Goal: Task Accomplishment & Management: Manage account settings

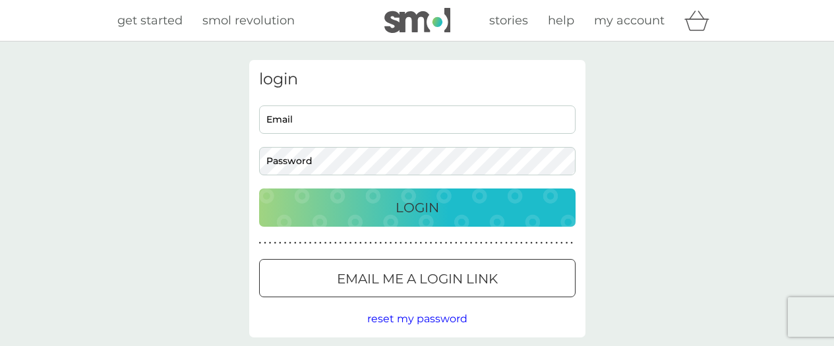
type input "[EMAIL_ADDRESS][DOMAIN_NAME]"
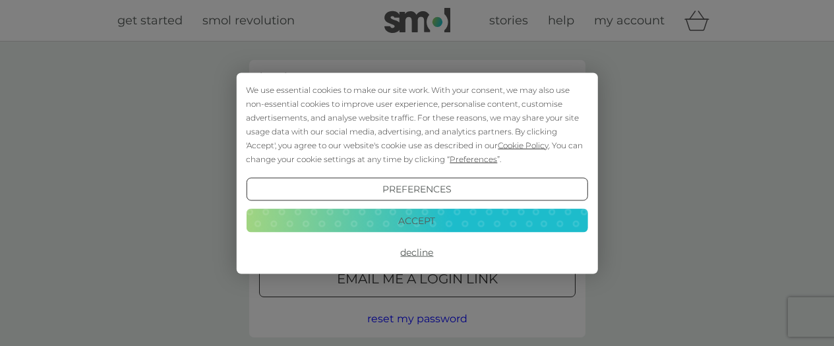
click at [415, 251] on button "Decline" at bounding box center [417, 253] width 342 height 24
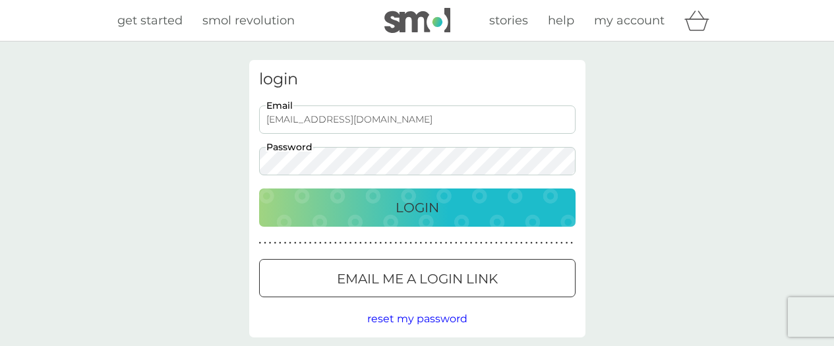
click at [418, 216] on p "Login" at bounding box center [418, 207] width 44 height 21
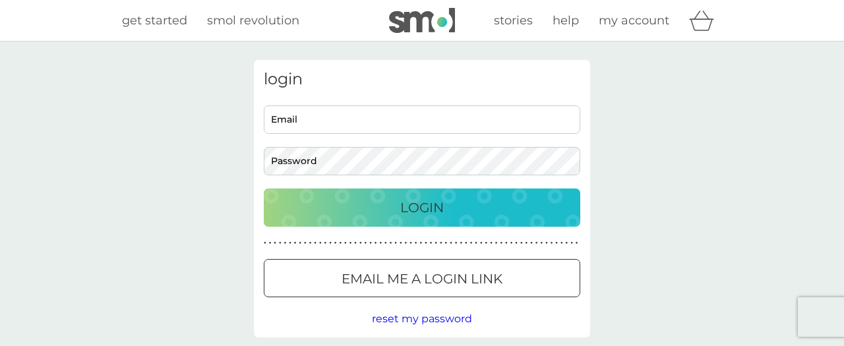
type input "[EMAIL_ADDRESS][DOMAIN_NAME]"
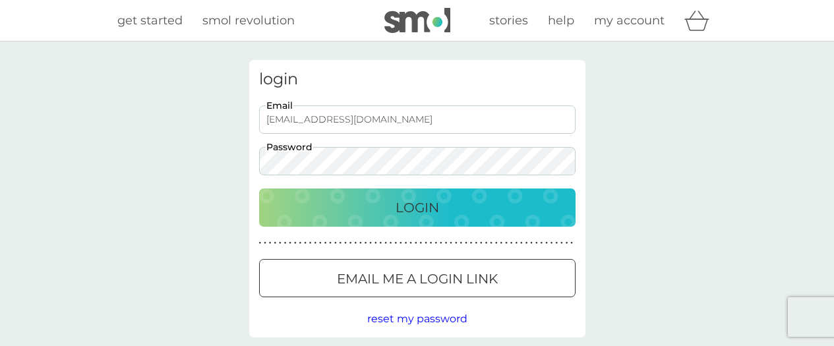
click at [422, 202] on p "Login" at bounding box center [418, 207] width 44 height 21
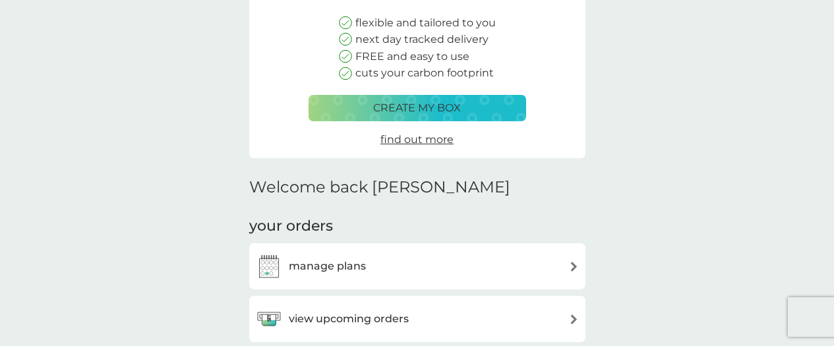
scroll to position [306, 0]
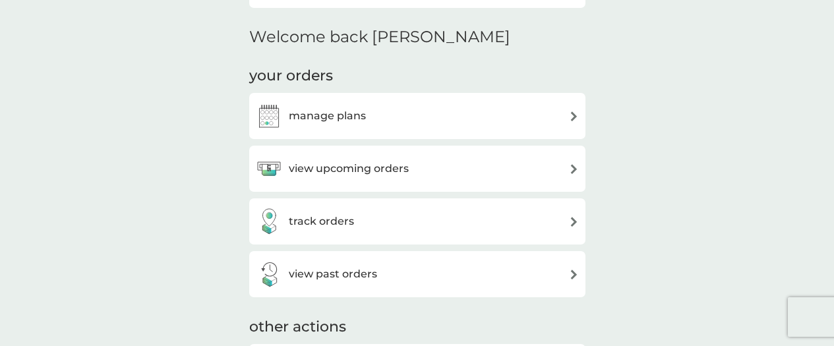
click at [570, 117] on img at bounding box center [574, 116] width 10 height 10
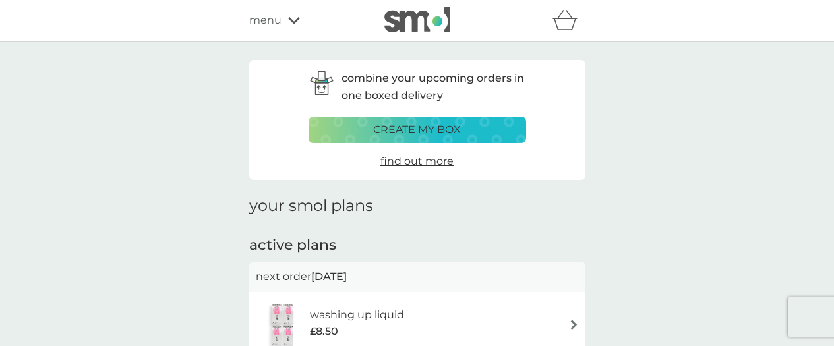
click at [280, 22] on span "menu" at bounding box center [265, 20] width 32 height 17
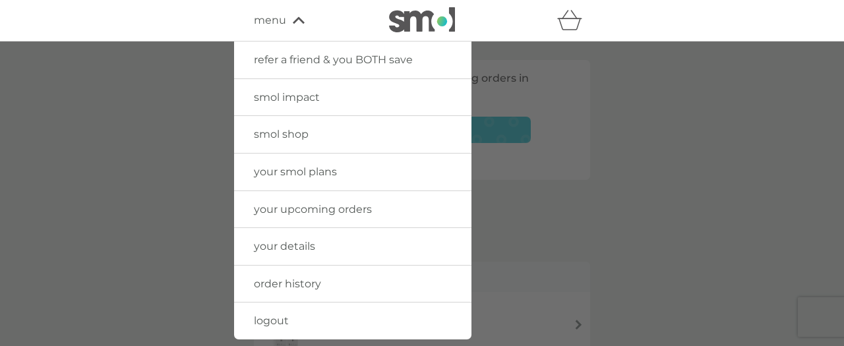
click at [301, 133] on span "smol shop" at bounding box center [281, 134] width 55 height 13
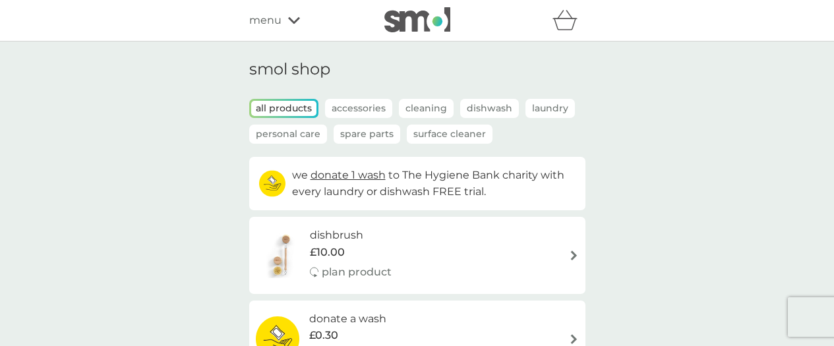
click at [282, 137] on p "Personal Care" at bounding box center [288, 134] width 78 height 19
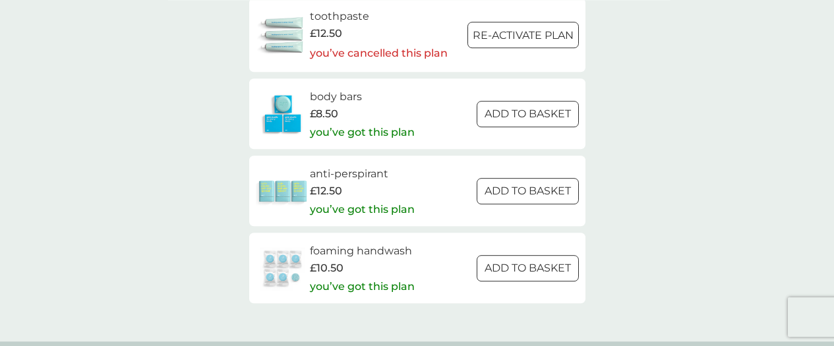
scroll to position [627, 0]
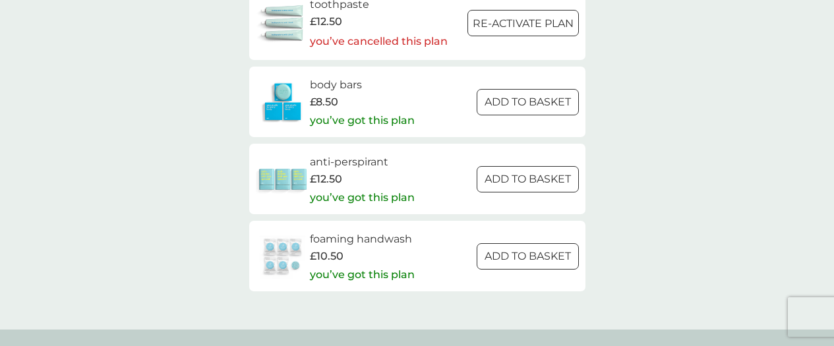
click at [343, 239] on h6 "foaming handwash" at bounding box center [362, 239] width 105 height 17
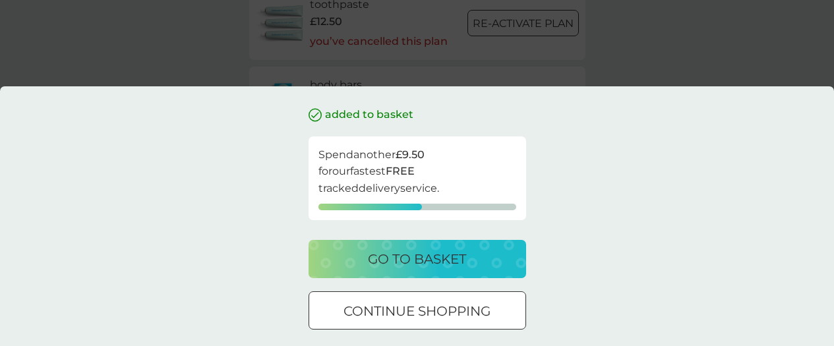
click at [421, 317] on p "continue shopping" at bounding box center [417, 311] width 147 height 21
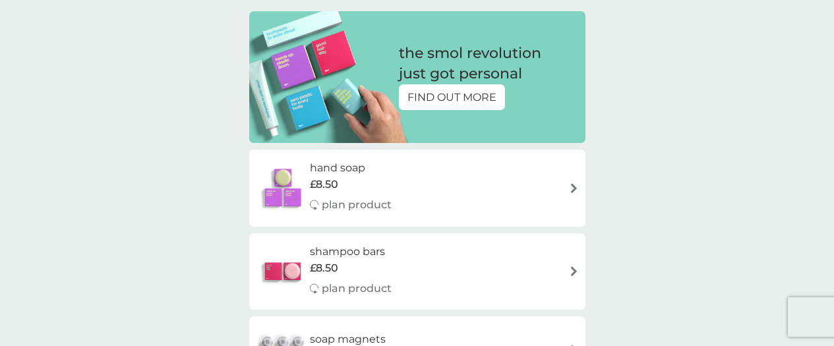
scroll to position [0, 0]
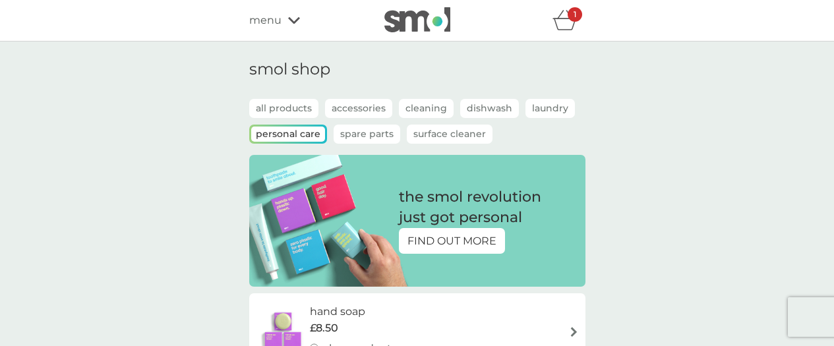
click at [291, 21] on icon at bounding box center [294, 20] width 12 height 7
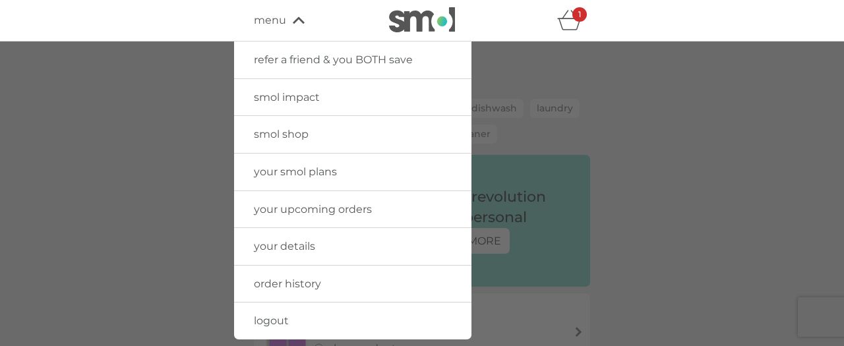
click at [286, 102] on span "smol impact" at bounding box center [287, 97] width 66 height 13
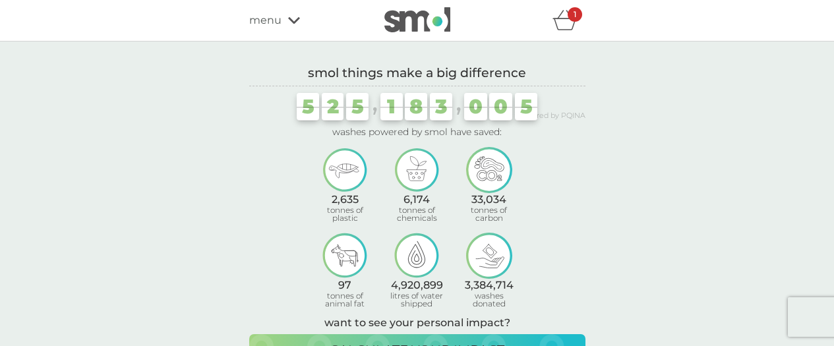
click at [573, 24] on icon "basket" at bounding box center [565, 20] width 25 height 20
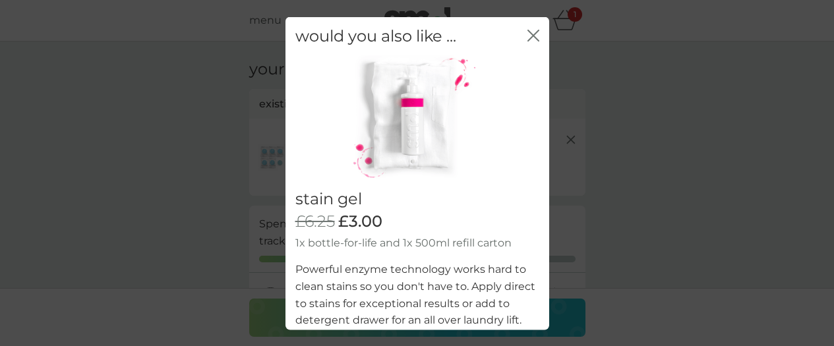
click at [534, 34] on icon "close" at bounding box center [536, 35] width 5 height 11
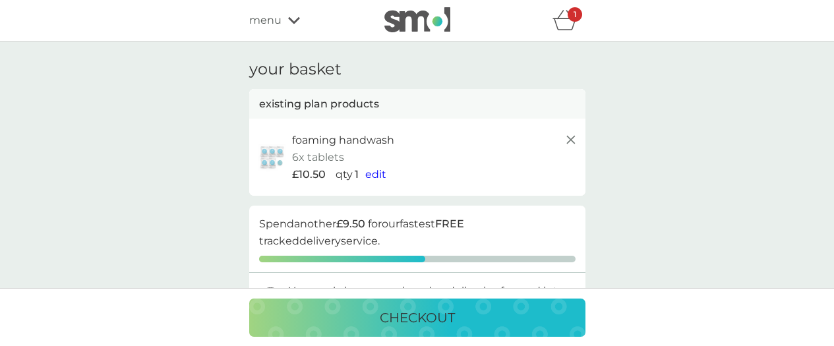
click at [575, 139] on icon at bounding box center [571, 140] width 16 height 16
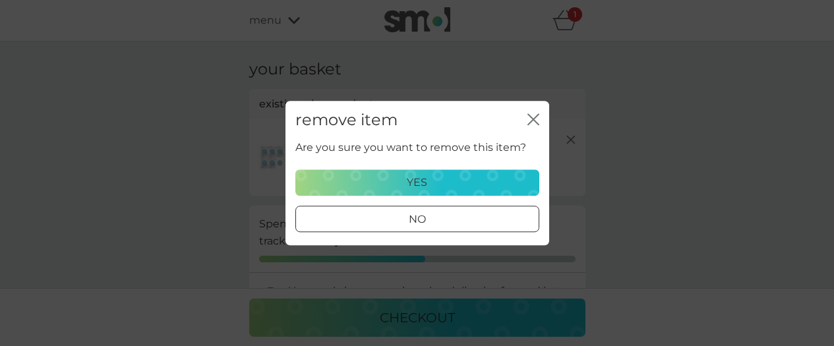
click at [414, 181] on p "yes" at bounding box center [417, 182] width 20 height 17
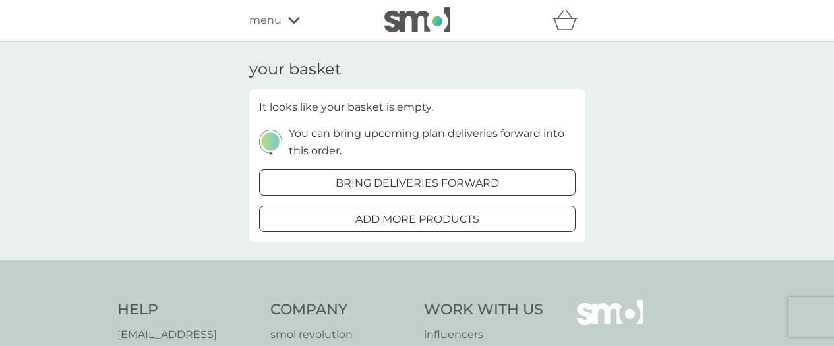
click at [290, 15] on div "menu" at bounding box center [305, 20] width 112 height 17
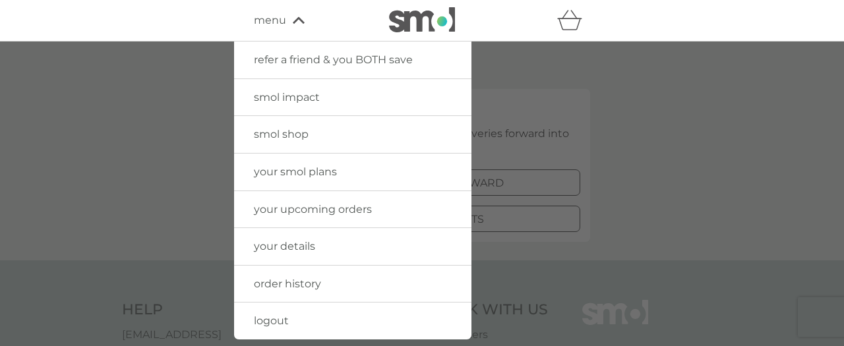
click at [299, 135] on span "smol shop" at bounding box center [281, 134] width 55 height 13
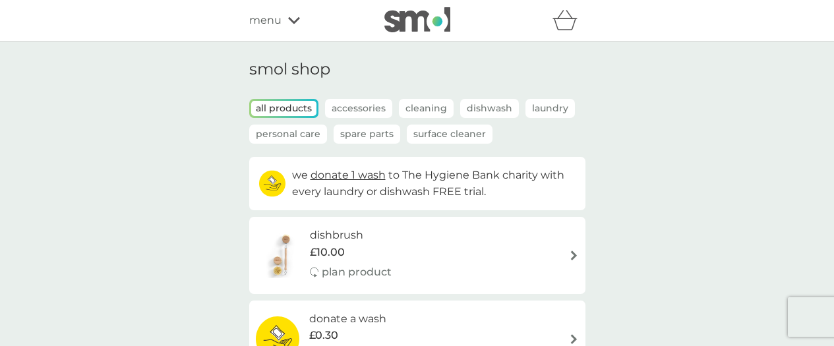
click at [303, 135] on p "Personal Care" at bounding box center [288, 134] width 78 height 19
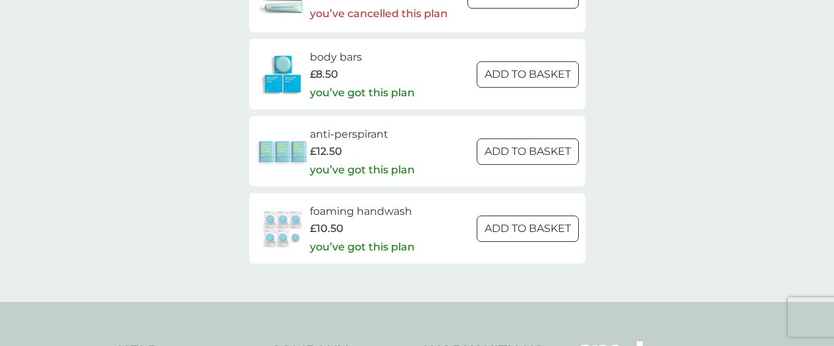
scroll to position [661, 0]
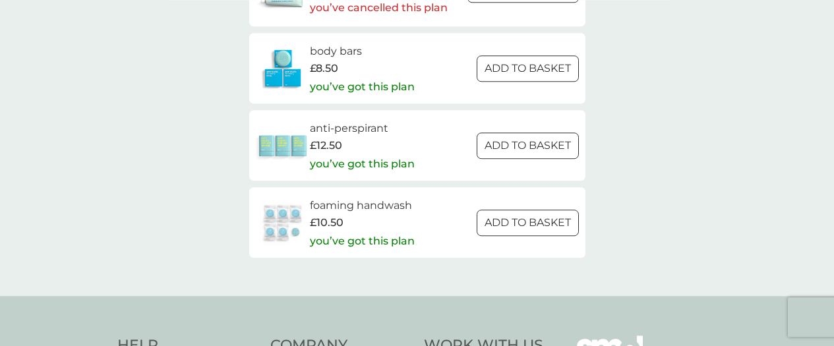
click at [356, 204] on h6 "foaming handwash" at bounding box center [362, 205] width 105 height 17
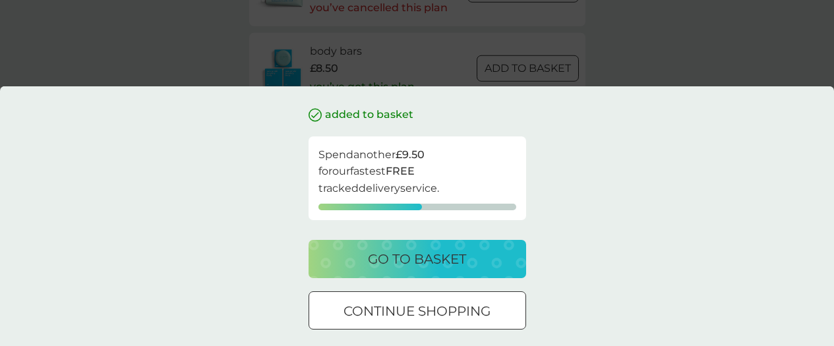
click at [388, 270] on button "go to basket" at bounding box center [418, 259] width 218 height 38
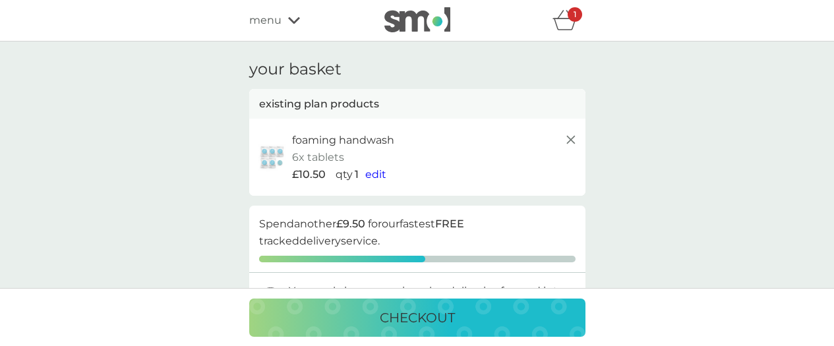
click at [576, 140] on icon at bounding box center [571, 140] width 16 height 16
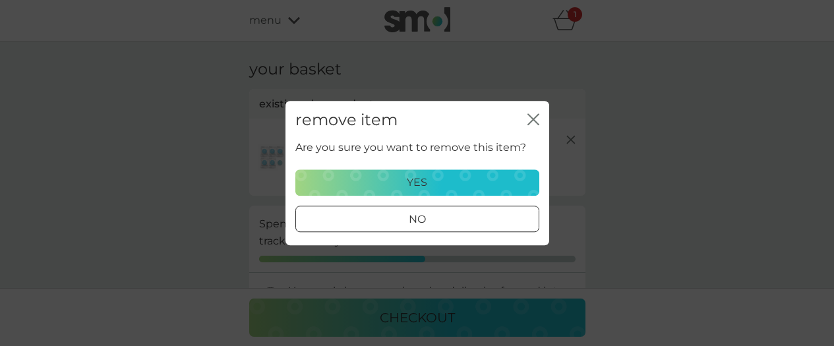
click at [438, 224] on div at bounding box center [417, 219] width 47 height 14
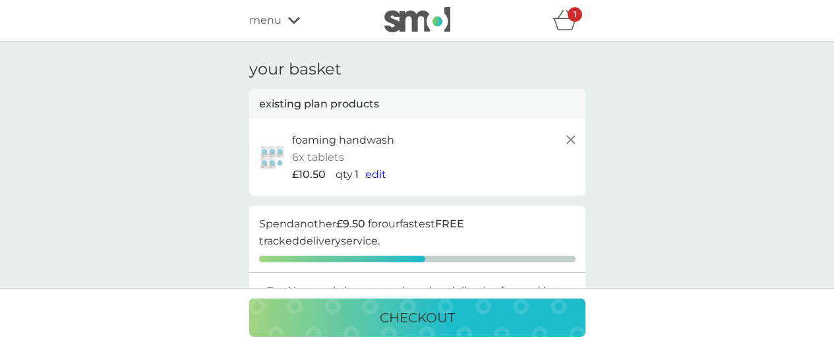
click at [568, 142] on line at bounding box center [571, 140] width 8 height 8
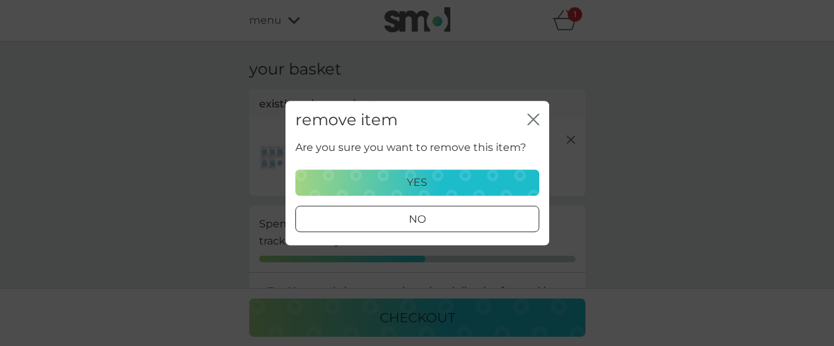
click at [404, 179] on div "yes" at bounding box center [417, 182] width 227 height 17
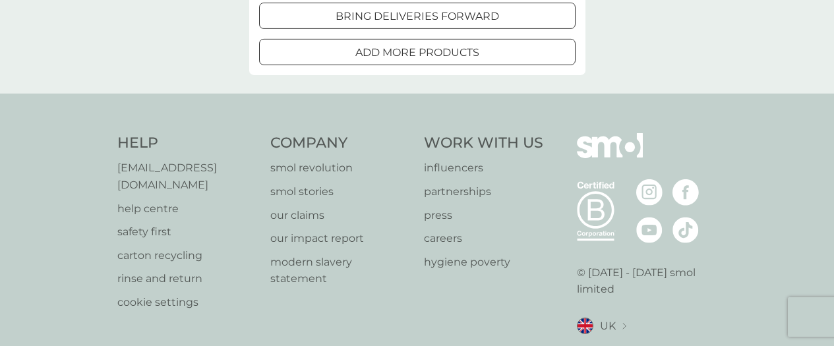
scroll to position [168, 0]
click at [148, 200] on p "help centre" at bounding box center [187, 208] width 140 height 17
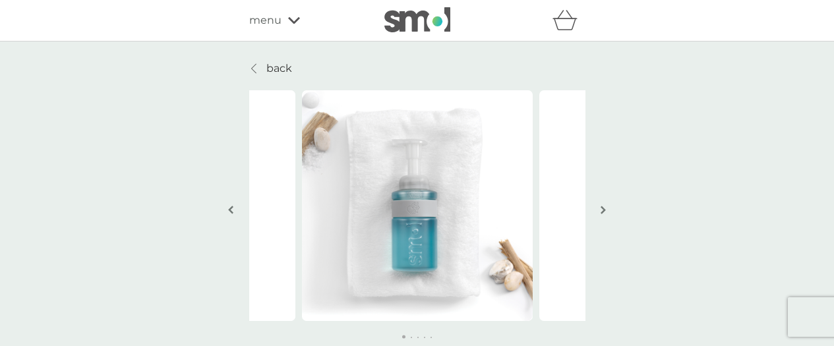
click at [604, 214] on img "button" at bounding box center [603, 210] width 5 height 10
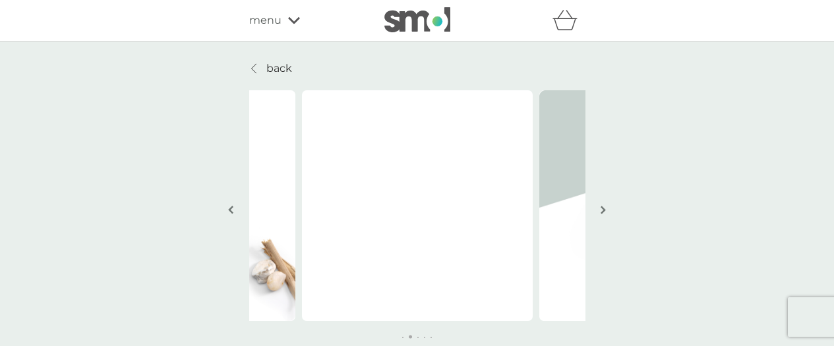
click at [604, 214] on img "button" at bounding box center [603, 210] width 5 height 10
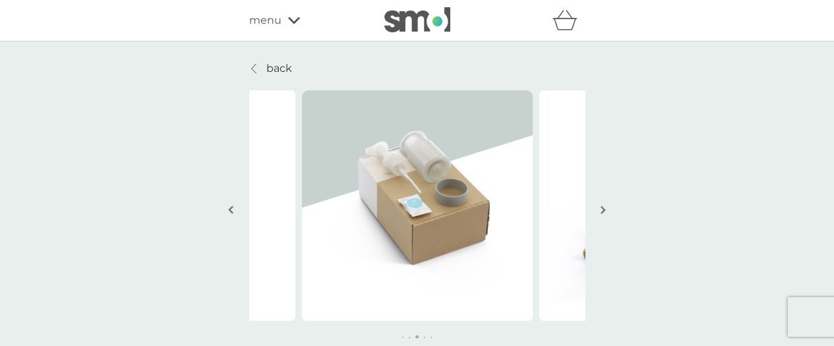
click at [604, 214] on img "button" at bounding box center [603, 210] width 5 height 10
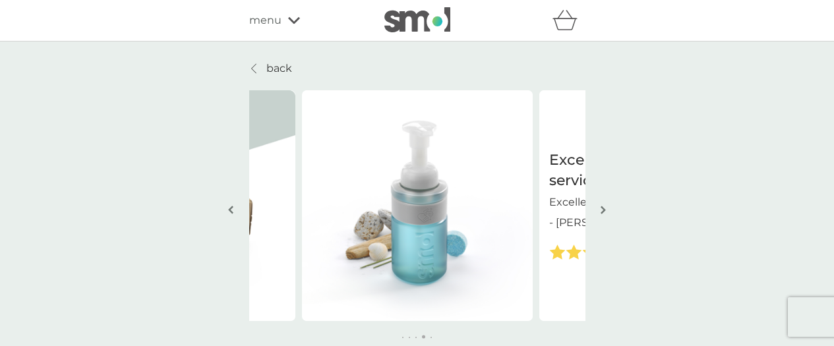
click at [604, 214] on img "button" at bounding box center [603, 210] width 5 height 10
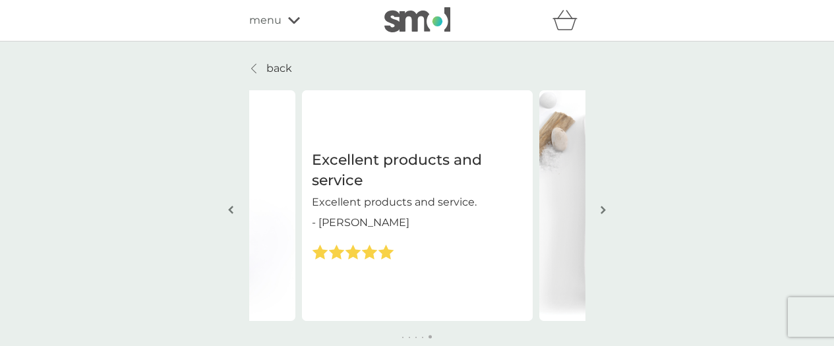
click at [604, 214] on img "button" at bounding box center [603, 210] width 5 height 10
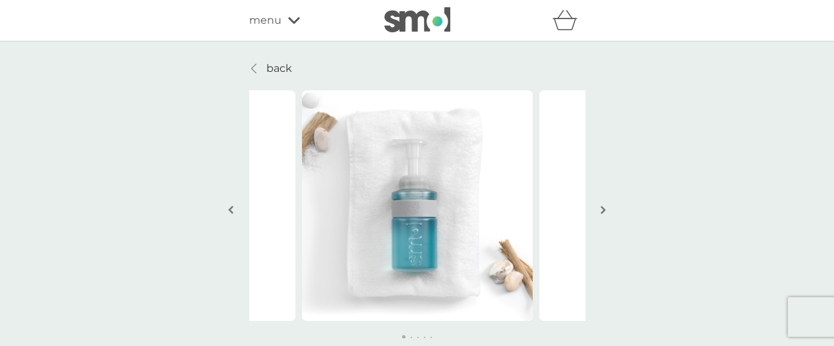
click at [604, 214] on img "button" at bounding box center [603, 210] width 5 height 10
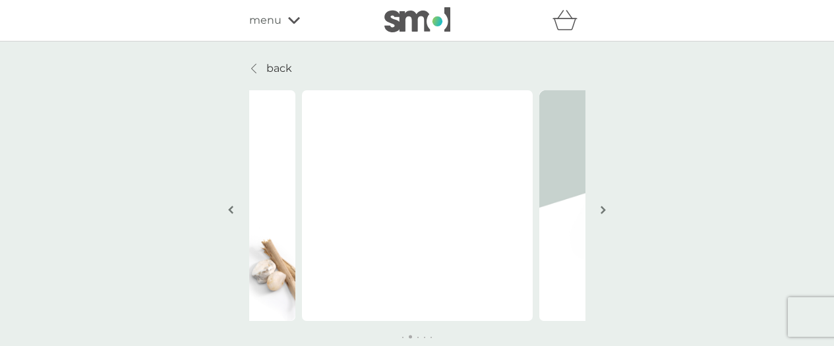
click at [285, 73] on p "back" at bounding box center [279, 68] width 26 height 17
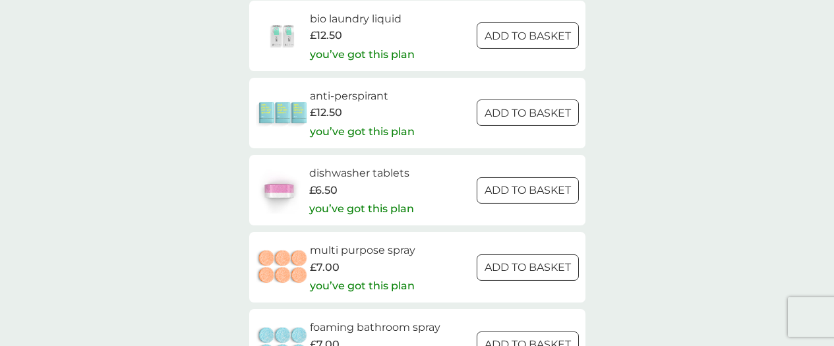
scroll to position [2405, 0]
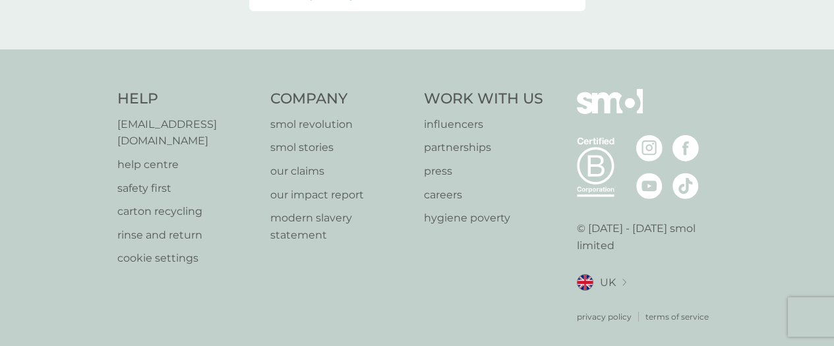
click at [152, 156] on p "help centre" at bounding box center [187, 164] width 140 height 17
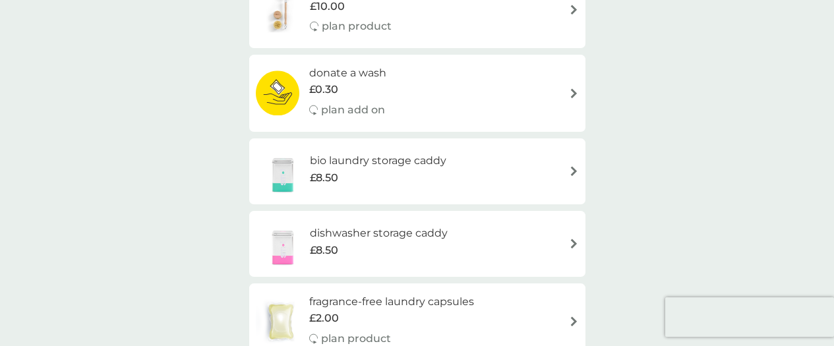
scroll to position [0, 0]
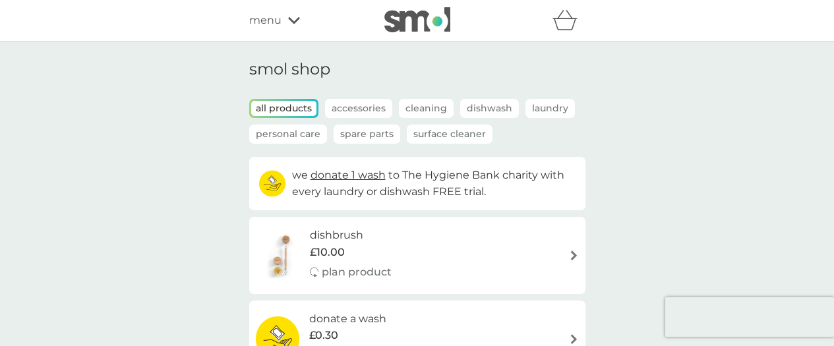
click at [292, 18] on icon at bounding box center [294, 20] width 12 height 8
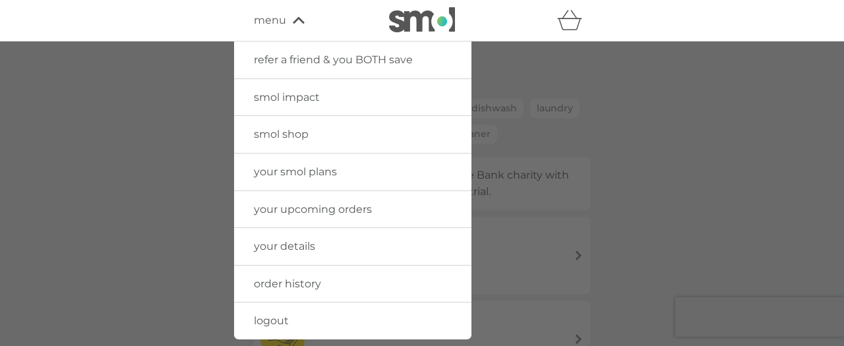
click at [272, 168] on span "your smol plans" at bounding box center [295, 172] width 83 height 13
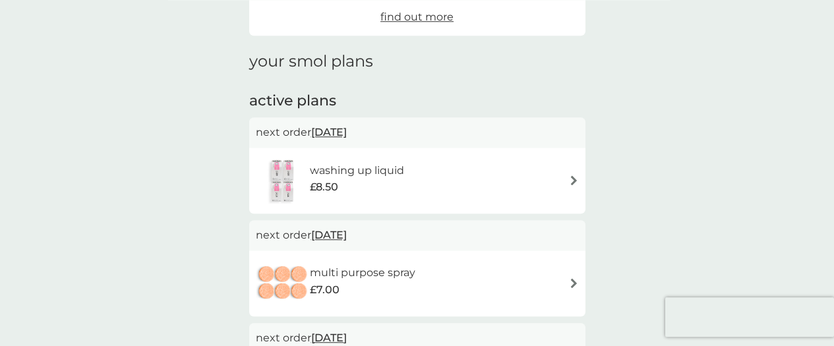
scroll to position [146, 0]
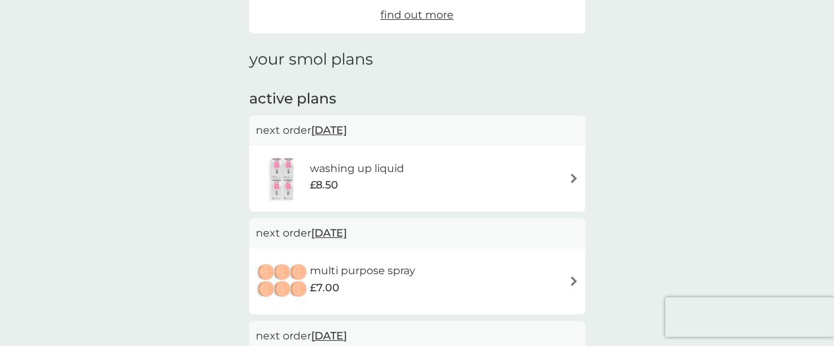
click at [569, 181] on img at bounding box center [574, 178] width 10 height 10
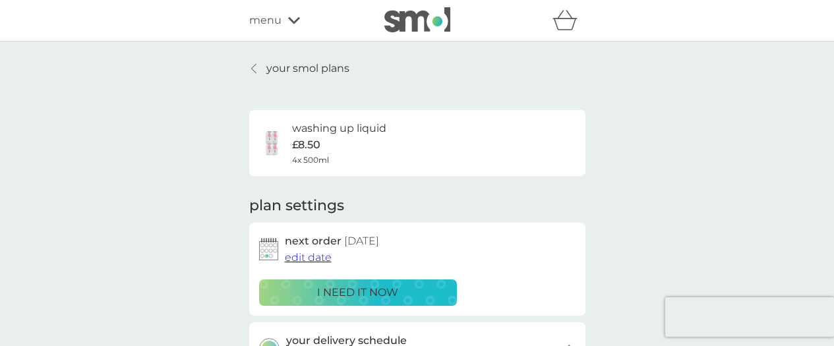
click at [294, 257] on span "edit date" at bounding box center [308, 257] width 47 height 13
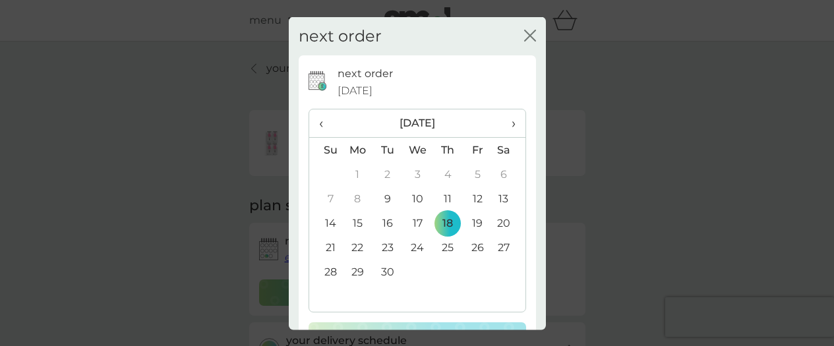
click at [504, 124] on span "›" at bounding box center [508, 123] width 13 height 28
click at [474, 272] on td "31" at bounding box center [477, 272] width 30 height 24
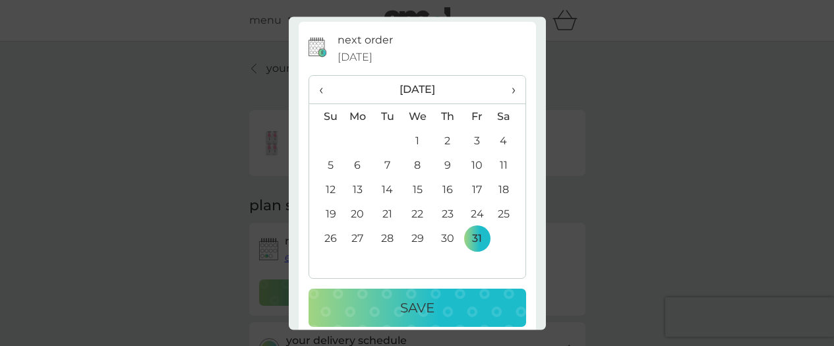
scroll to position [47, 0]
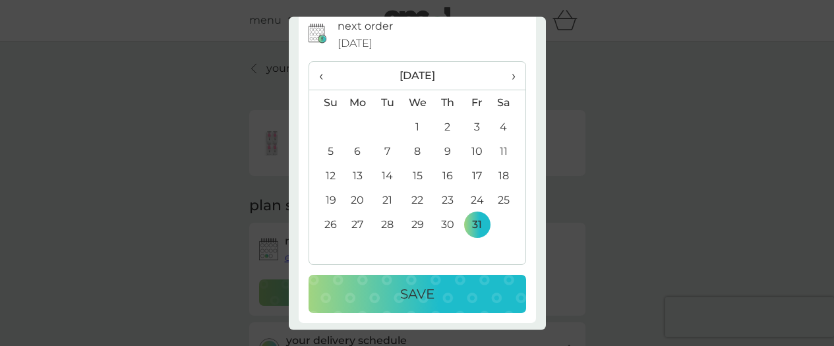
click at [430, 291] on div "Save" at bounding box center [417, 294] width 191 height 21
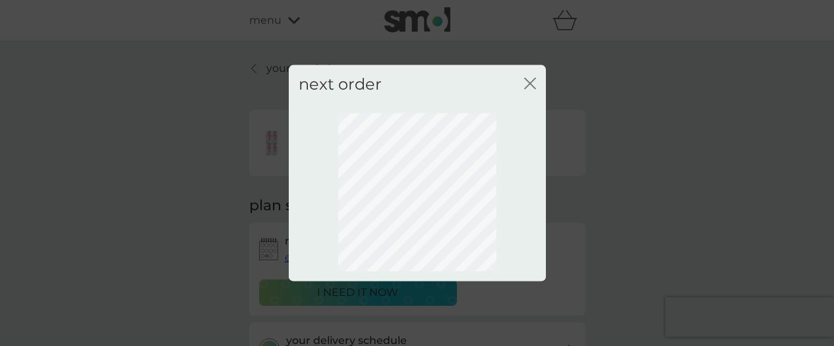
scroll to position [0, 0]
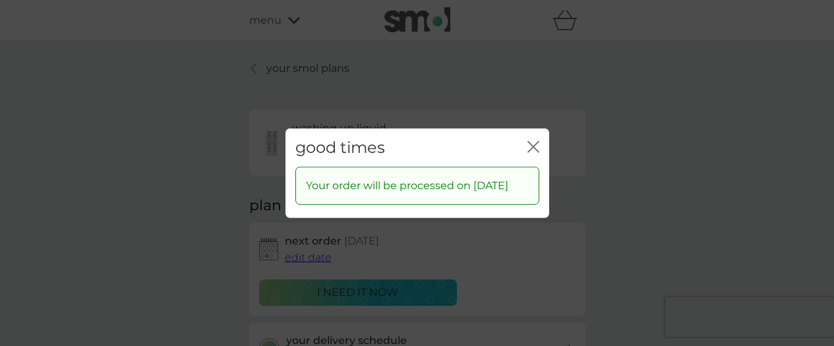
click at [528, 140] on icon "close" at bounding box center [534, 146] width 12 height 12
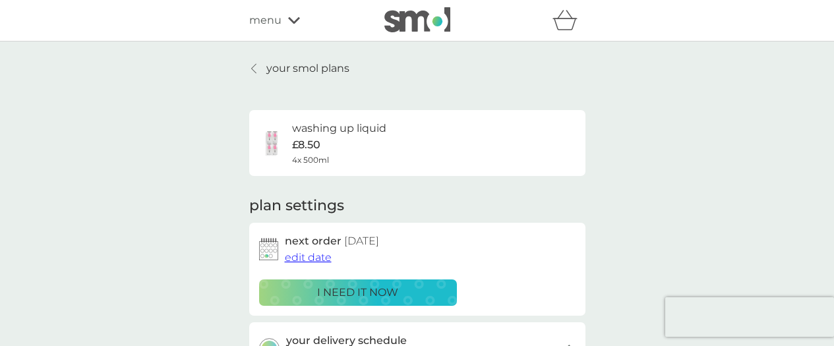
click at [318, 73] on p "your smol plans" at bounding box center [307, 68] width 83 height 17
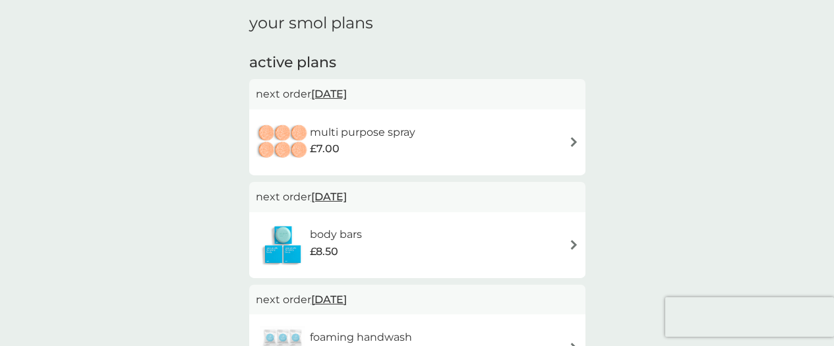
scroll to position [187, 0]
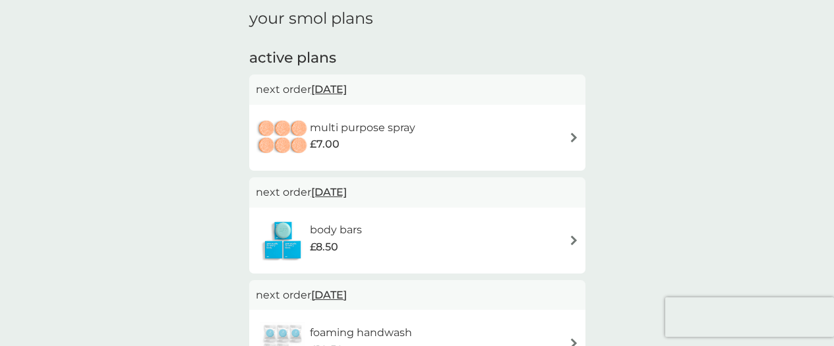
click at [572, 138] on img at bounding box center [574, 138] width 10 height 10
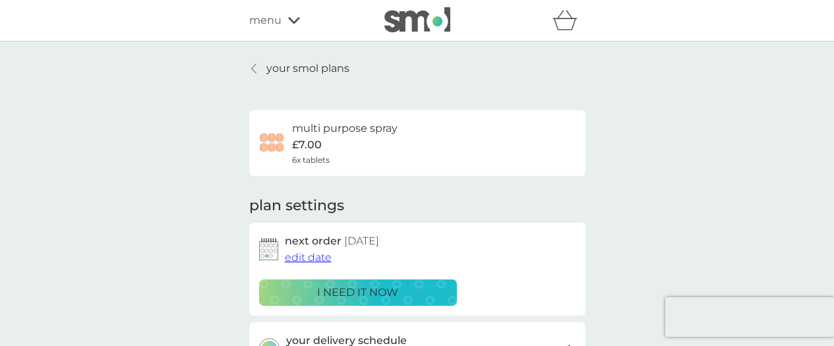
click at [310, 257] on span "edit date" at bounding box center [308, 257] width 47 height 13
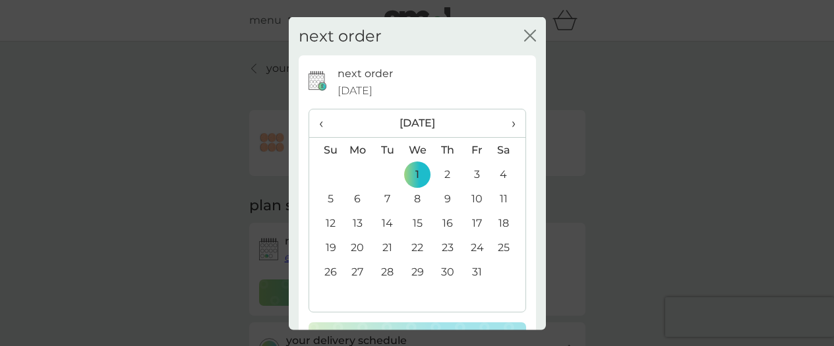
click at [502, 127] on span "›" at bounding box center [508, 123] width 13 height 28
click at [499, 268] on td "31" at bounding box center [508, 272] width 33 height 24
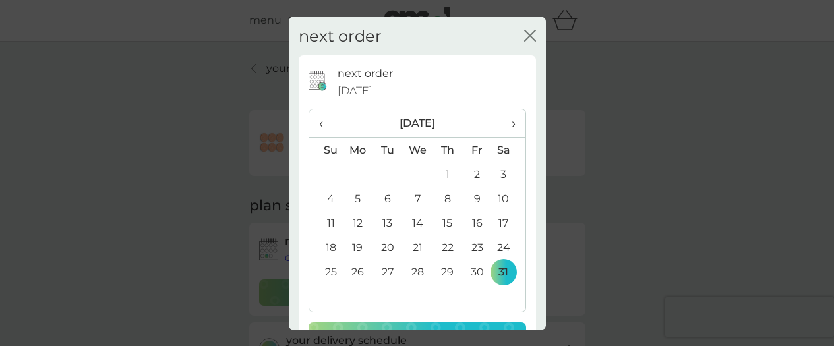
scroll to position [51, 0]
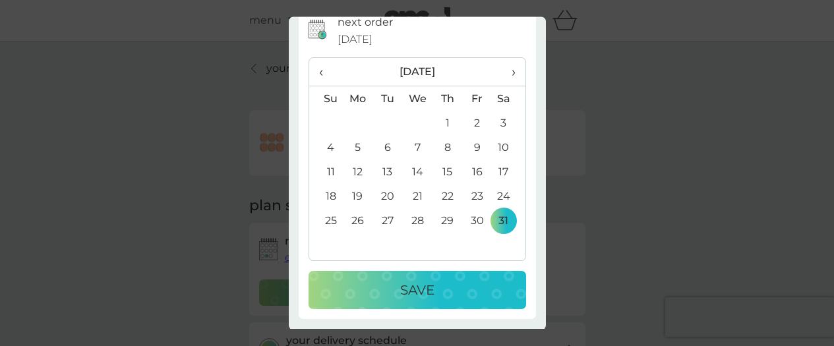
click at [416, 304] on button "Save" at bounding box center [418, 291] width 218 height 38
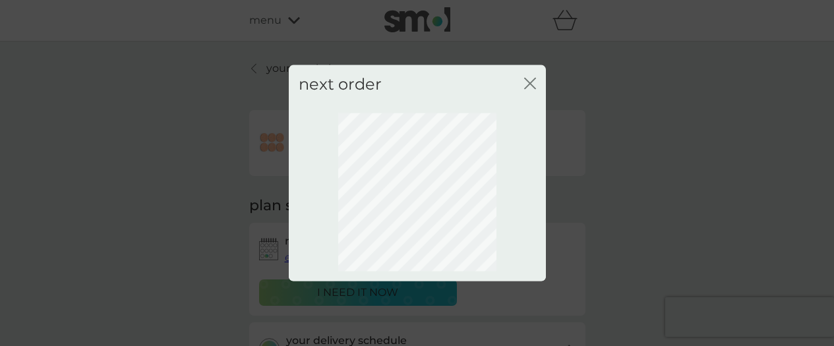
scroll to position [0, 0]
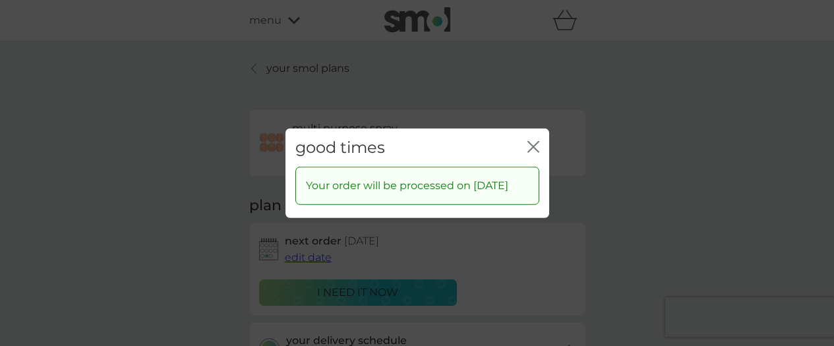
click at [536, 141] on icon "close" at bounding box center [536, 146] width 5 height 11
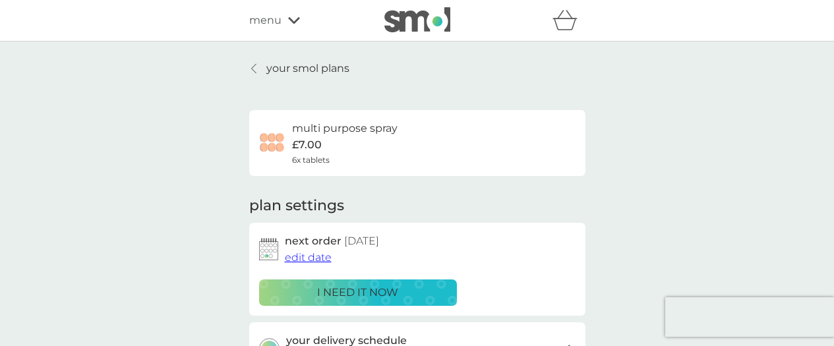
click at [309, 69] on p "your smol plans" at bounding box center [307, 68] width 83 height 17
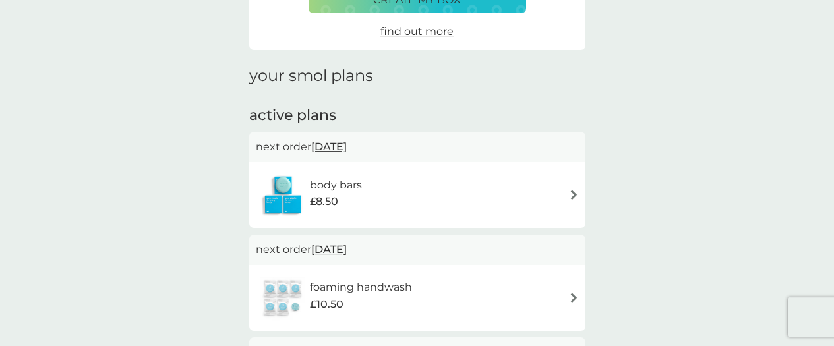
scroll to position [226, 0]
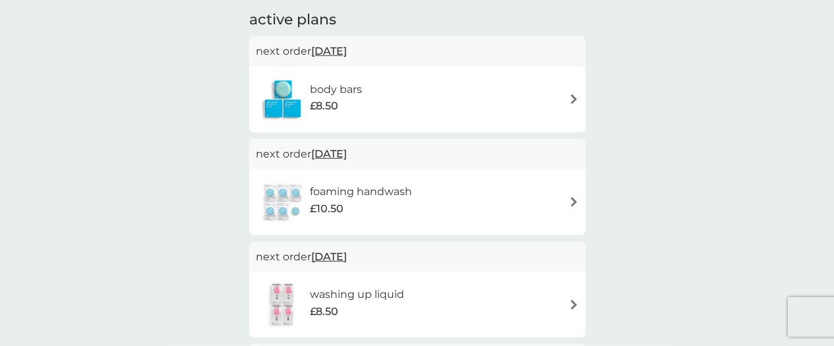
click at [574, 96] on img at bounding box center [574, 99] width 10 height 10
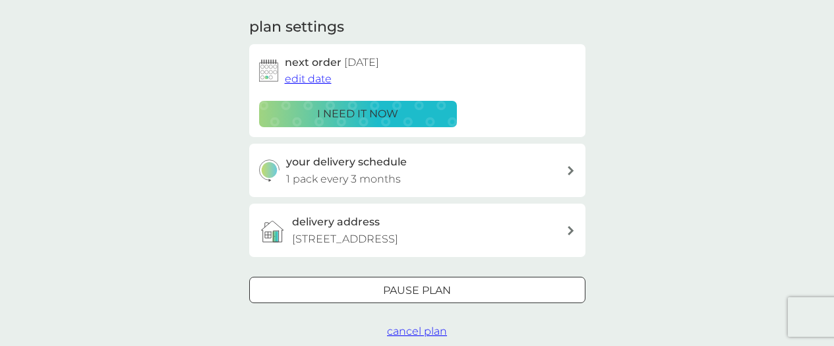
scroll to position [216, 0]
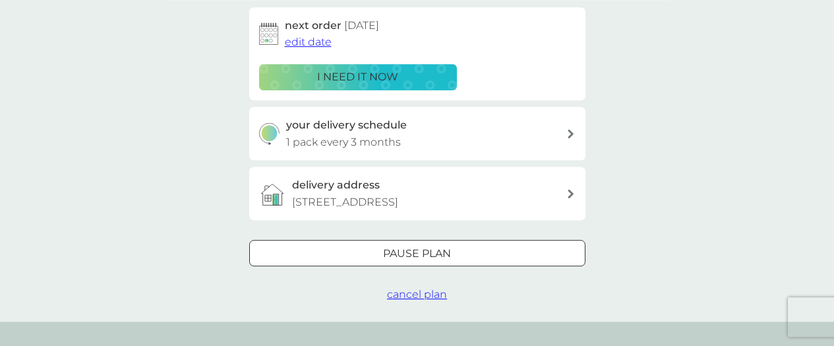
click at [379, 262] on div "Pause plan" at bounding box center [417, 253] width 335 height 17
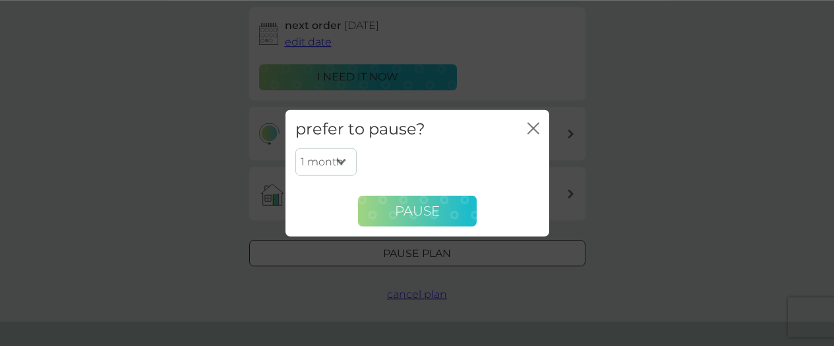
click at [404, 209] on span "Pause" at bounding box center [417, 211] width 45 height 16
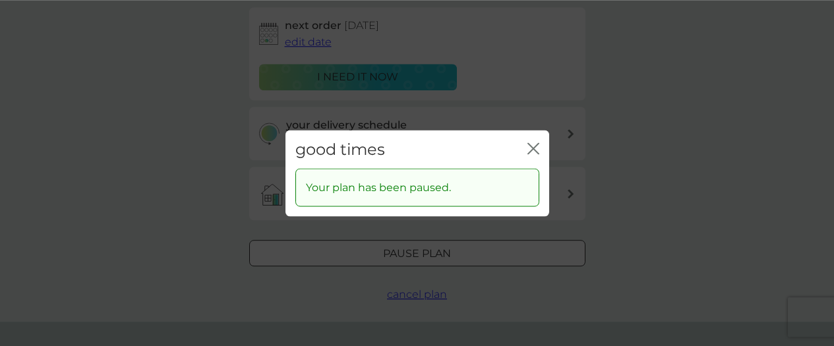
click at [537, 147] on icon "close" at bounding box center [534, 148] width 12 height 12
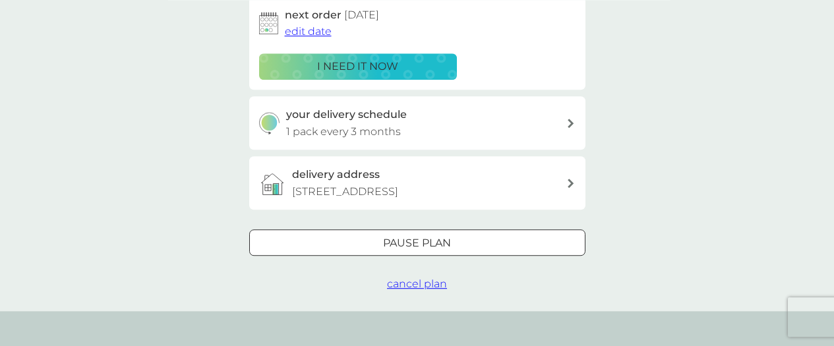
scroll to position [0, 0]
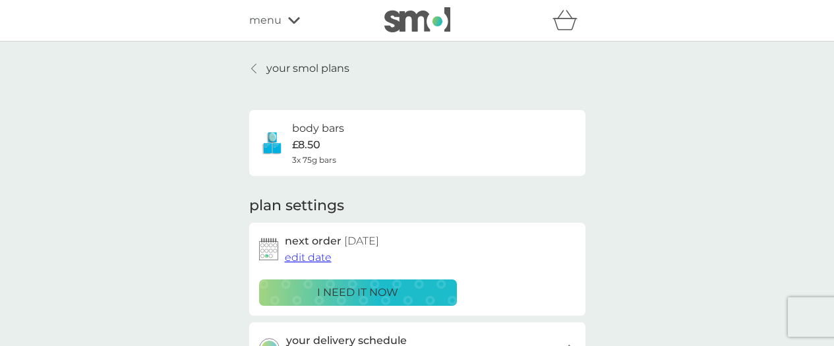
click at [284, 65] on p "your smol plans" at bounding box center [307, 68] width 83 height 17
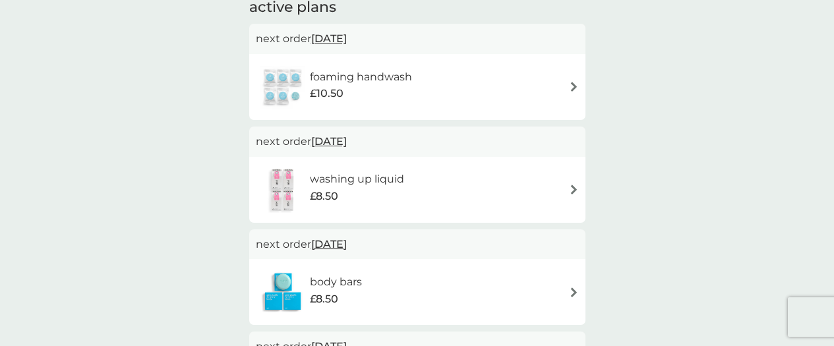
scroll to position [224, 0]
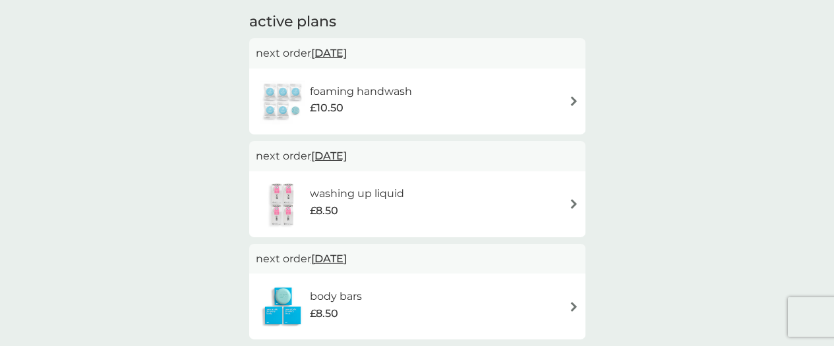
click at [570, 101] on img at bounding box center [574, 101] width 10 height 10
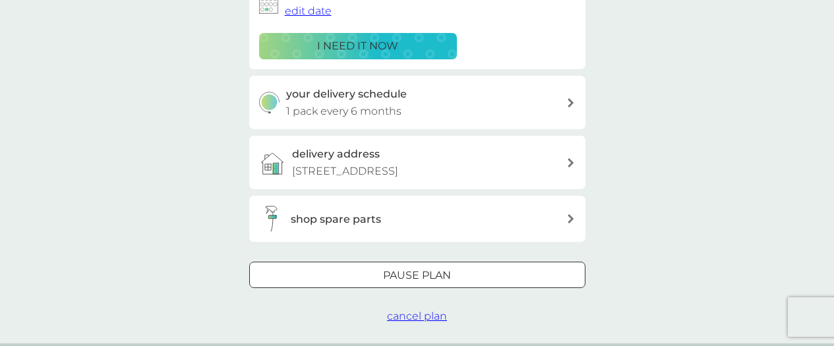
scroll to position [276, 0]
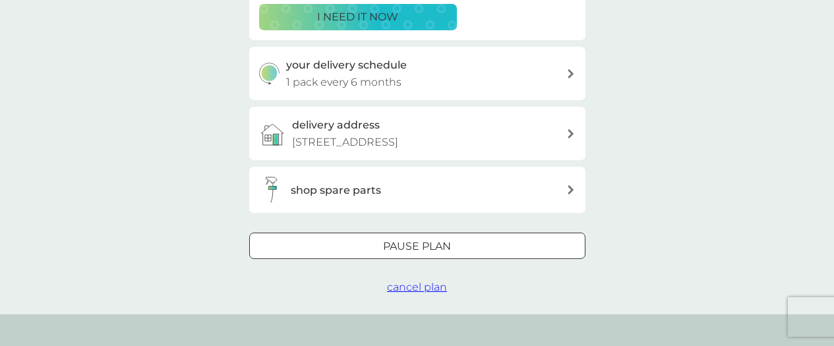
click at [576, 73] on div "your delivery schedule 1 pack every 6 months" at bounding box center [417, 73] width 336 height 53
select select "6"
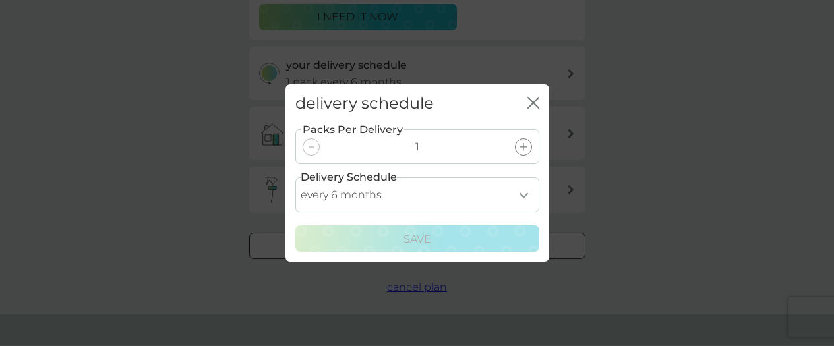
click at [530, 104] on icon "close" at bounding box center [534, 103] width 12 height 12
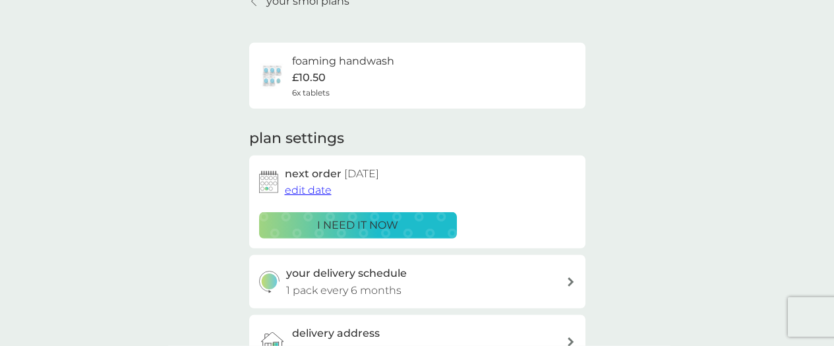
scroll to position [67, 0]
click at [305, 188] on span "edit date" at bounding box center [308, 191] width 47 height 13
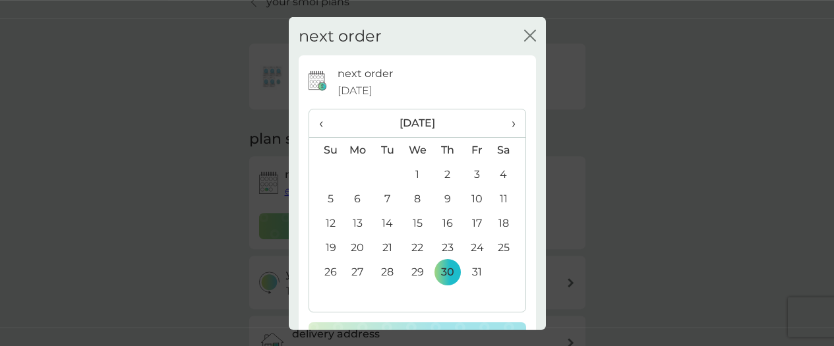
click at [509, 126] on th "›" at bounding box center [508, 123] width 33 height 28
click at [495, 274] on td "28" at bounding box center [508, 272] width 33 height 24
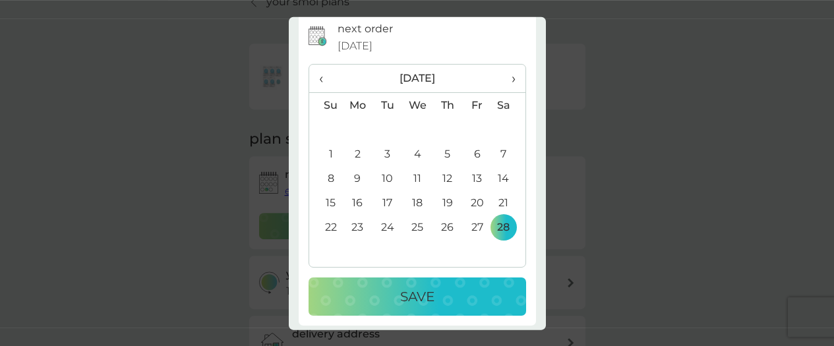
scroll to position [51, 0]
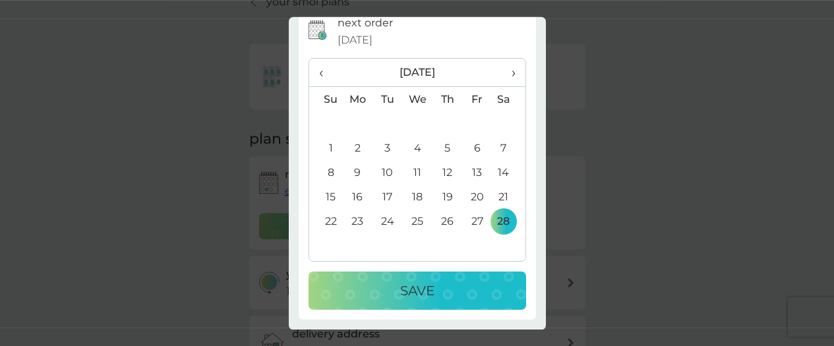
click at [439, 290] on div "Save" at bounding box center [417, 290] width 191 height 21
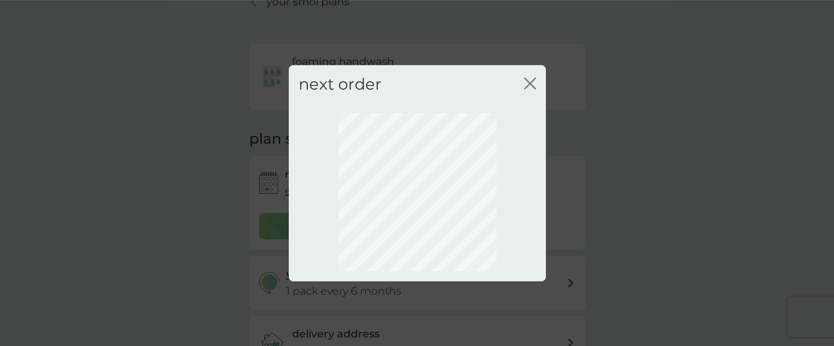
scroll to position [0, 0]
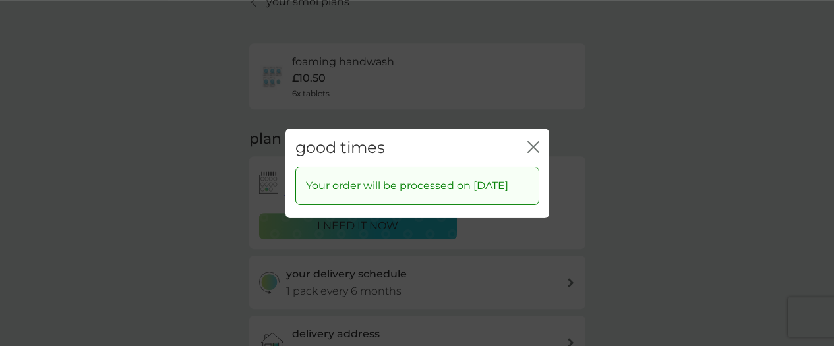
click at [536, 141] on icon "close" at bounding box center [536, 146] width 5 height 11
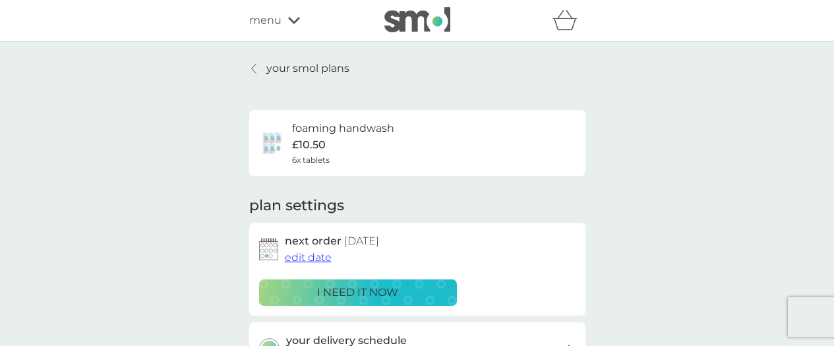
click at [268, 68] on p "your smol plans" at bounding box center [307, 68] width 83 height 17
